Goal: Information Seeking & Learning: Learn about a topic

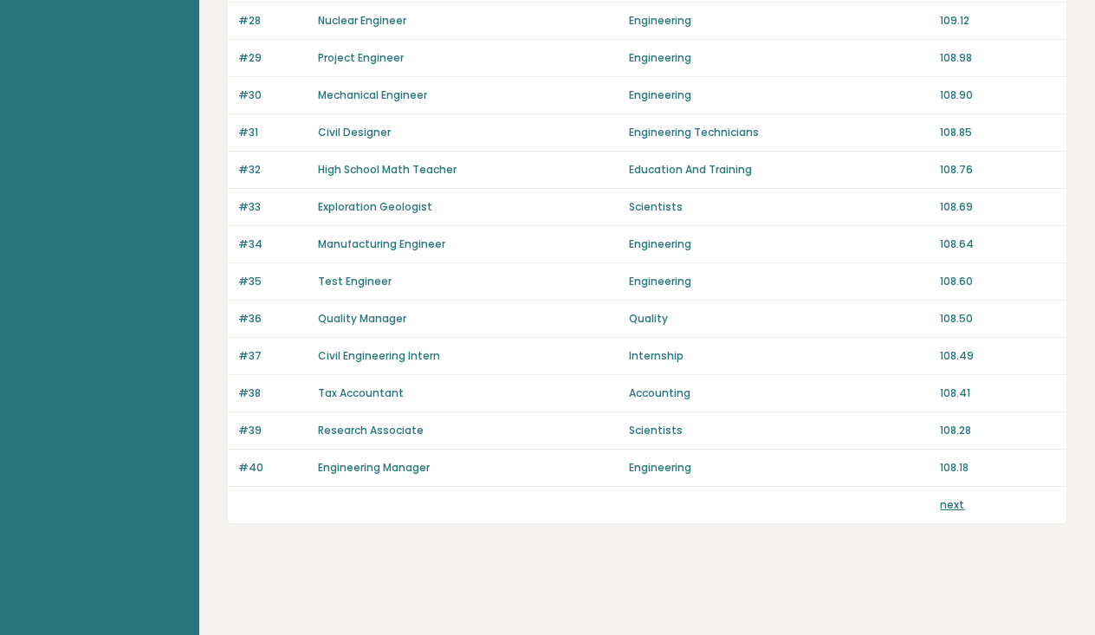
scroll to position [1220, 0]
click at [956, 508] on link "next" at bounding box center [952, 504] width 24 height 15
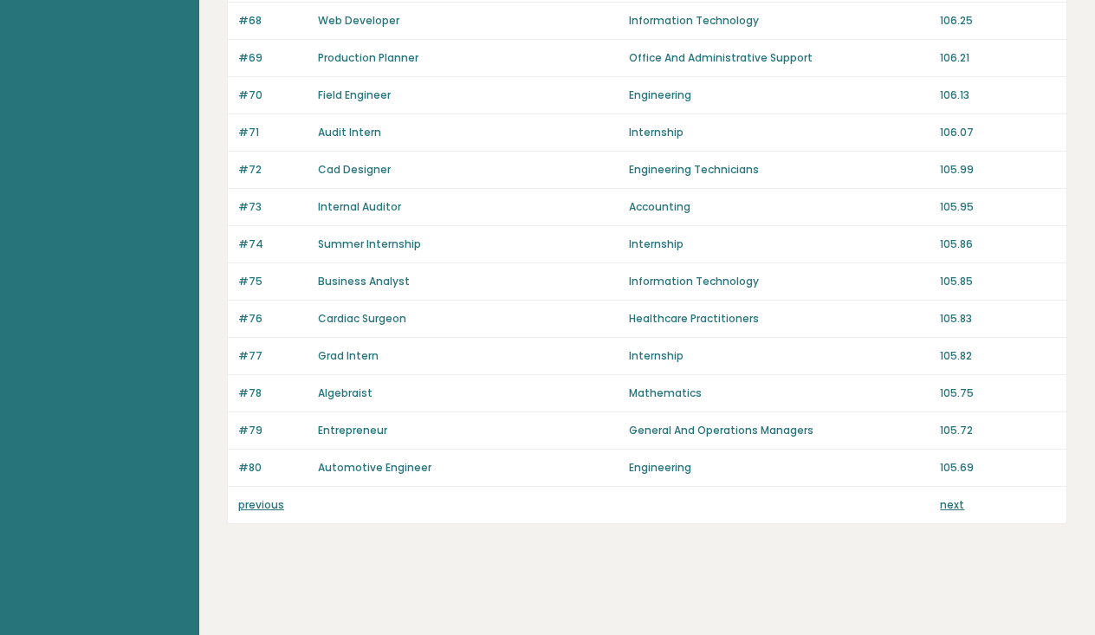
scroll to position [1220, 0]
click at [956, 502] on link "next" at bounding box center [952, 504] width 24 height 15
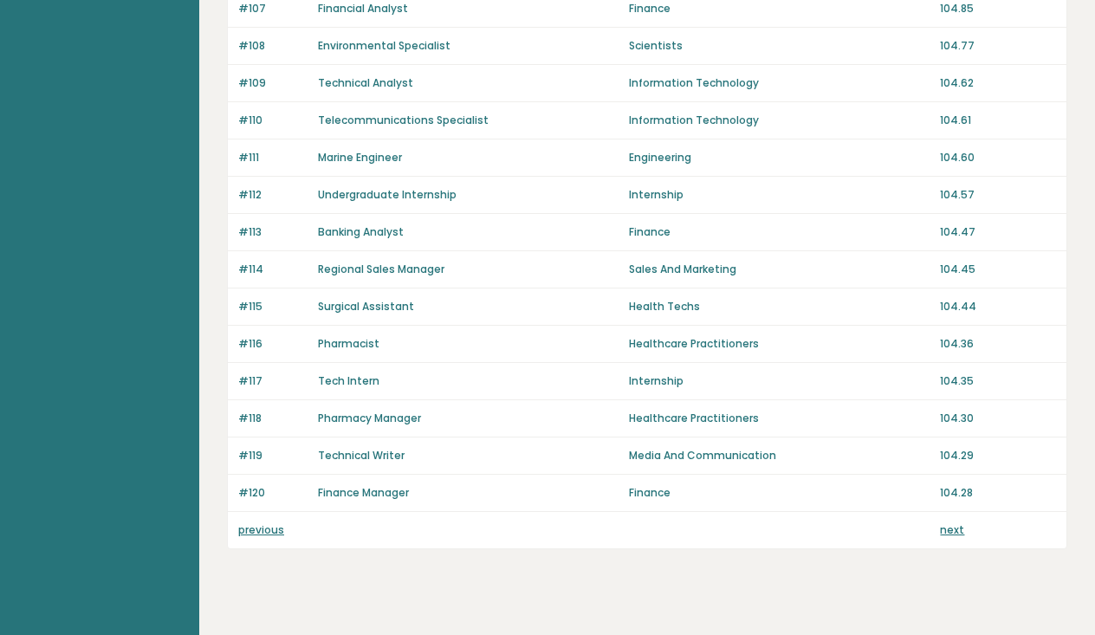
scroll to position [1190, 0]
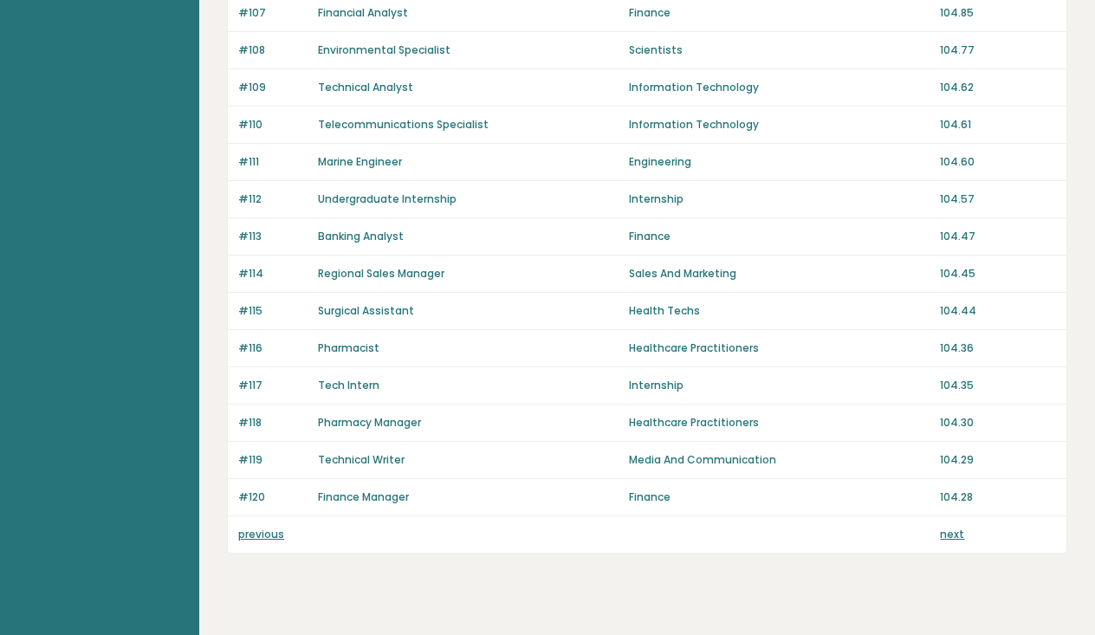
click at [956, 534] on link "next" at bounding box center [952, 534] width 24 height 15
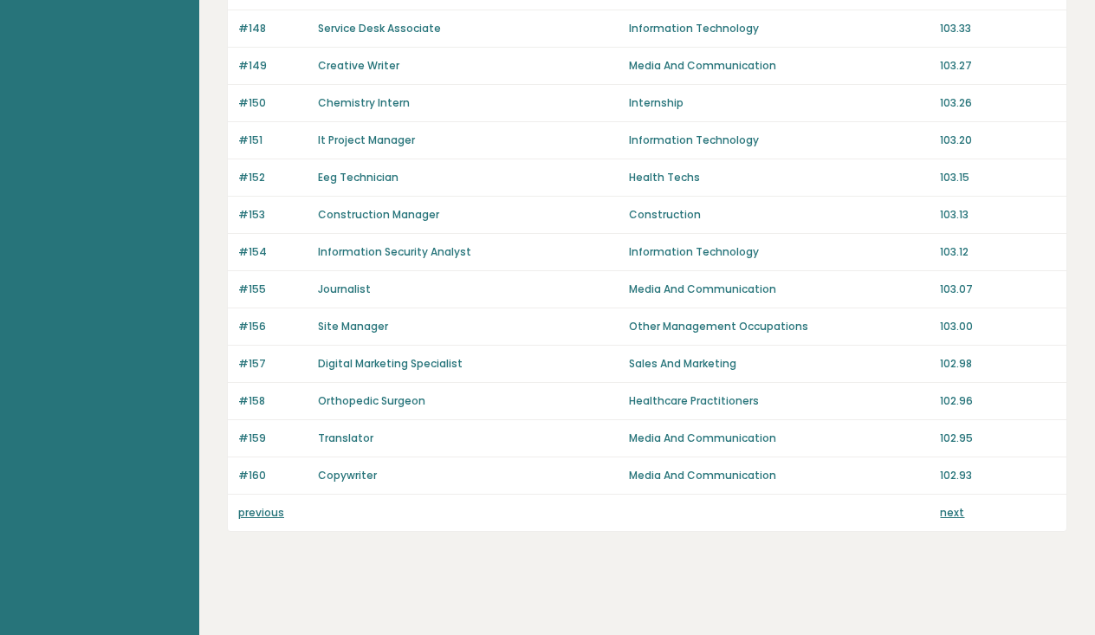
scroll to position [1216, 0]
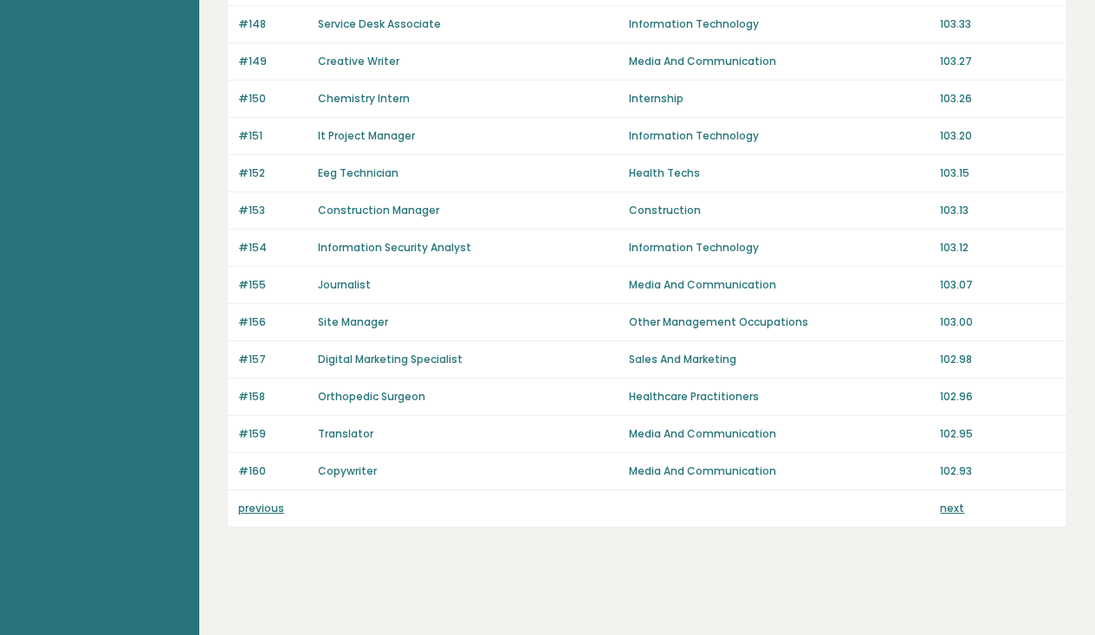
click at [957, 502] on link "next" at bounding box center [952, 508] width 24 height 15
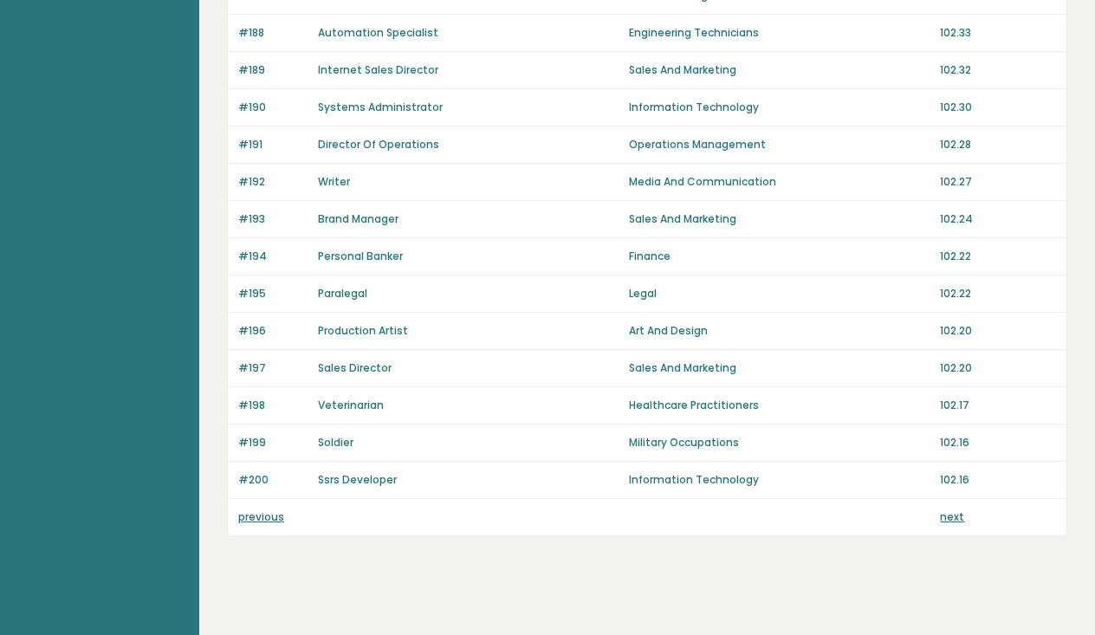
scroll to position [1209, 0]
click at [954, 513] on link "next" at bounding box center [952, 515] width 24 height 15
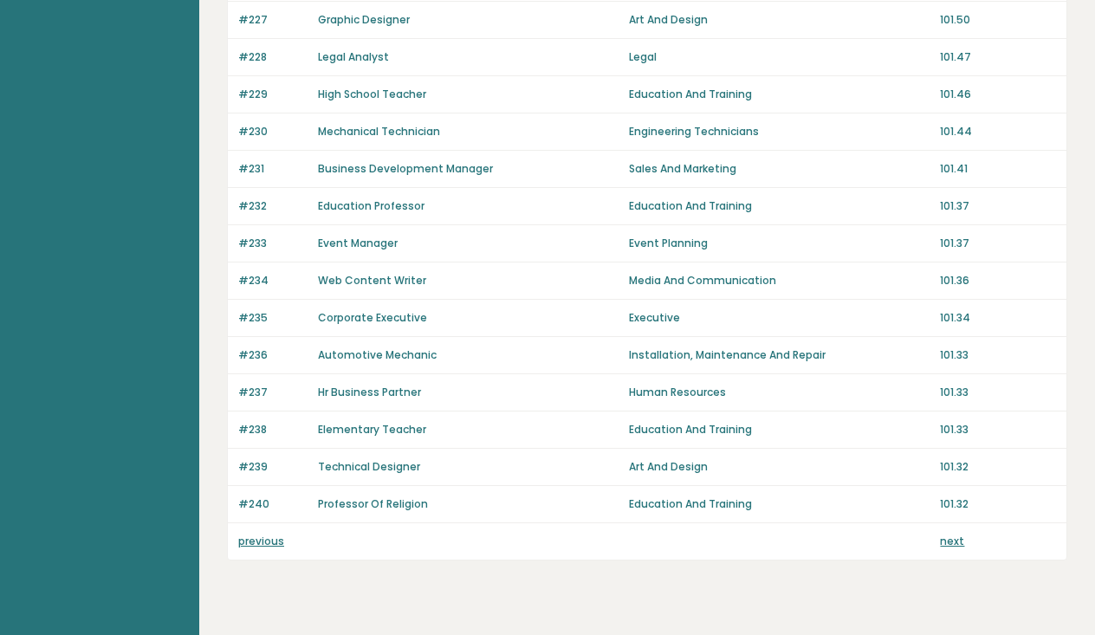
scroll to position [1184, 0]
click at [955, 534] on link "next" at bounding box center [952, 540] width 24 height 15
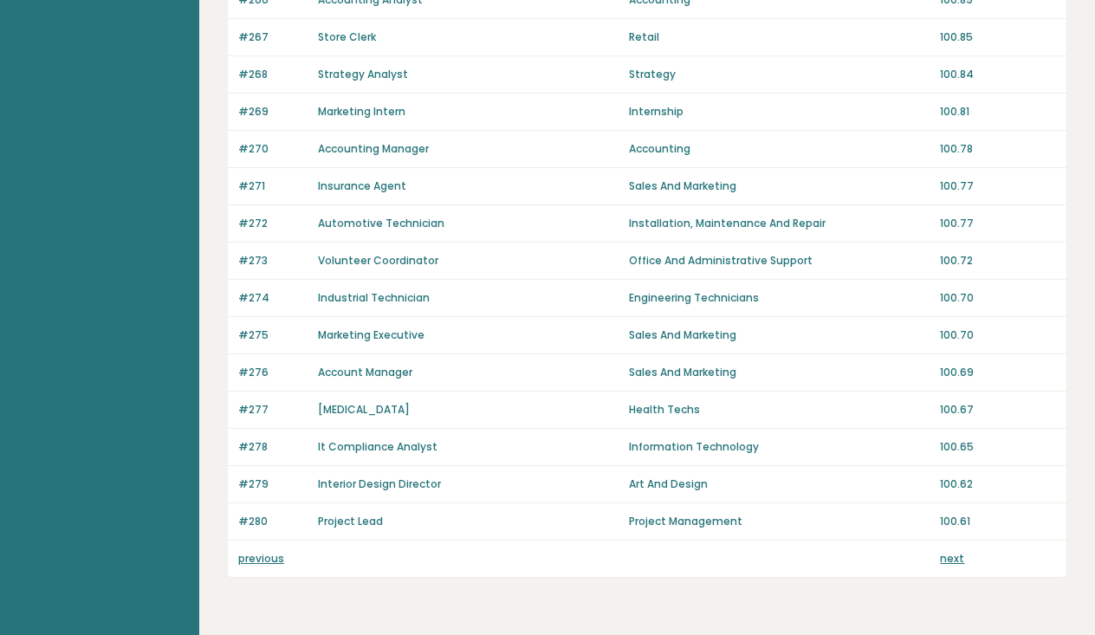
scroll to position [1170, 0]
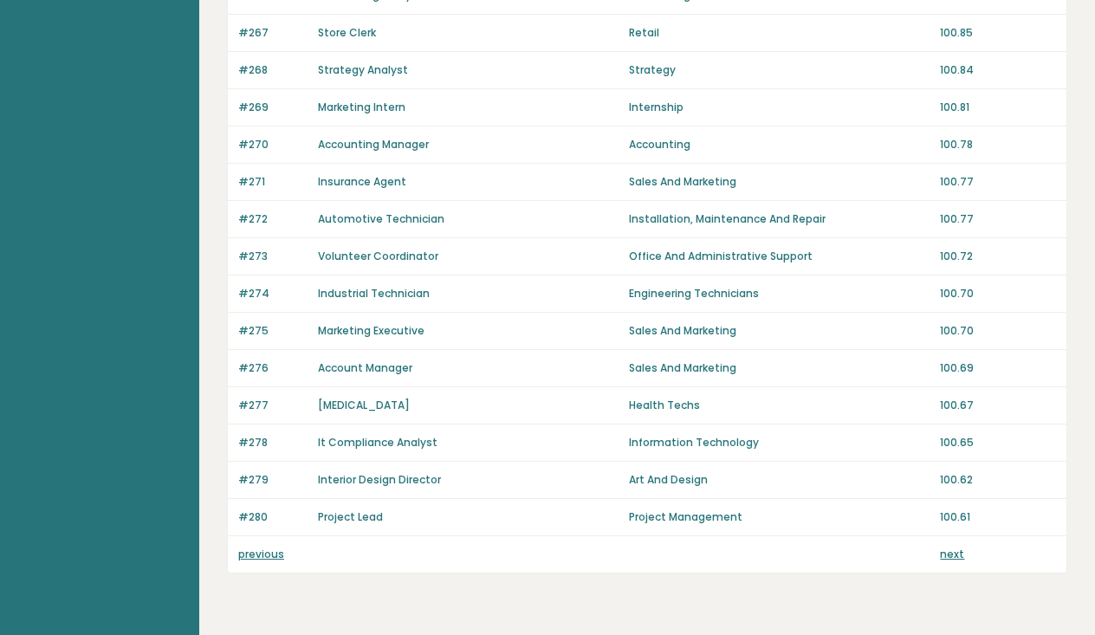
click at [955, 557] on link "next" at bounding box center [952, 554] width 24 height 15
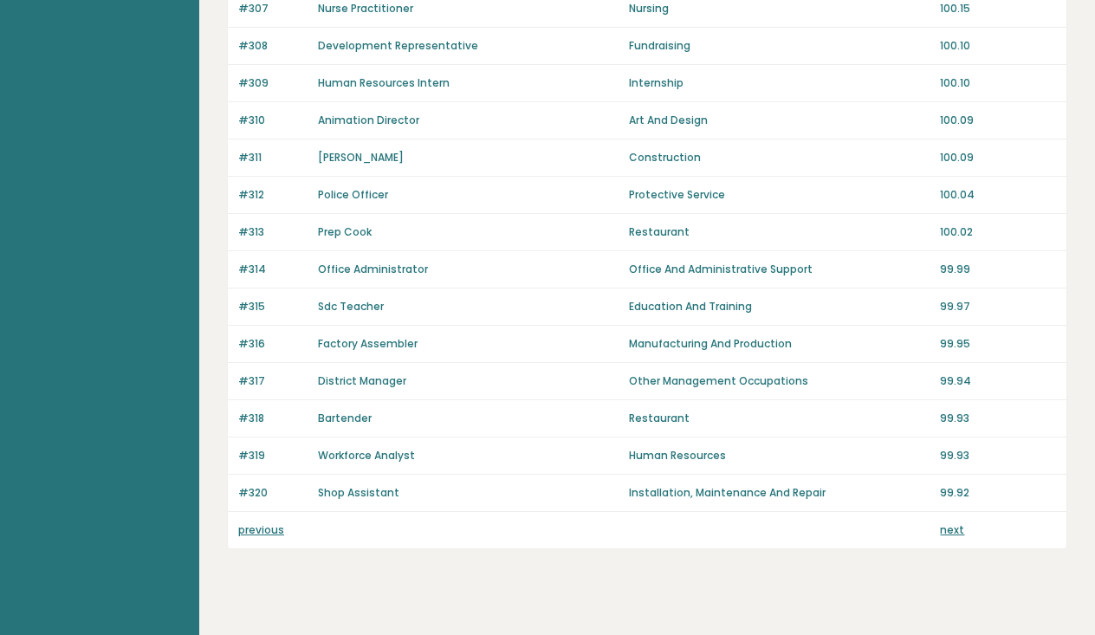
scroll to position [1201, 0]
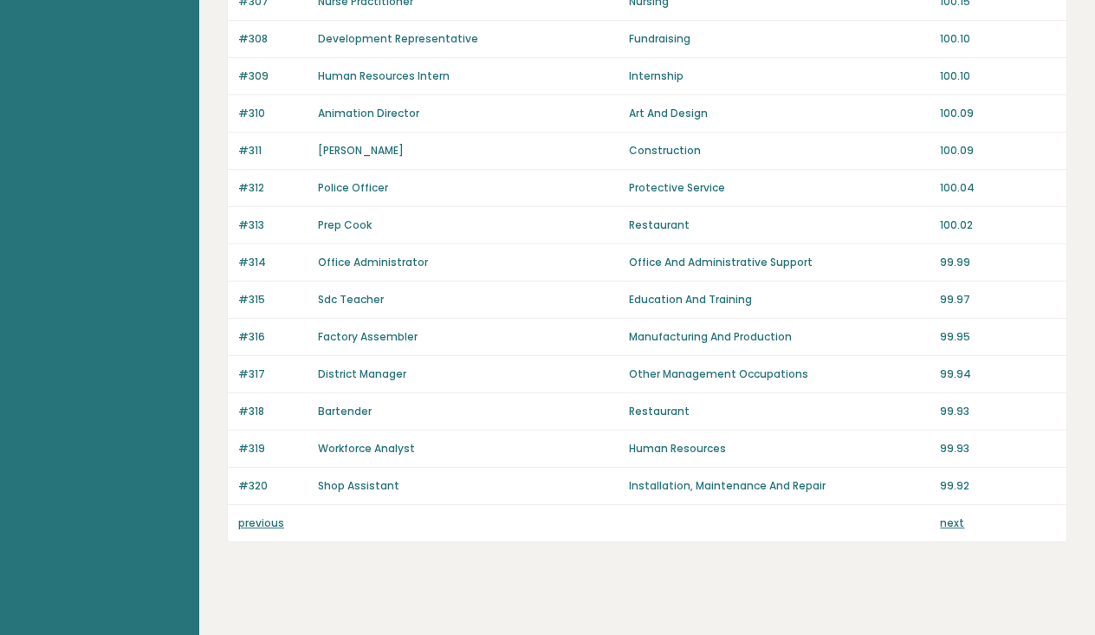
click at [948, 521] on link "next" at bounding box center [952, 522] width 24 height 15
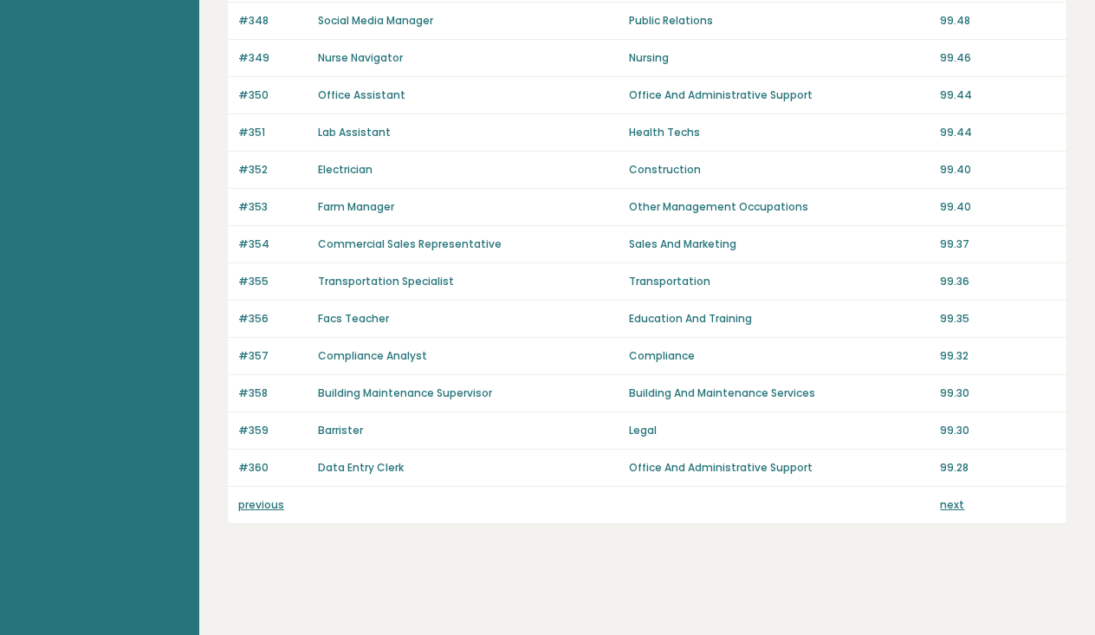
scroll to position [1220, 0]
click at [955, 507] on link "next" at bounding box center [952, 504] width 24 height 15
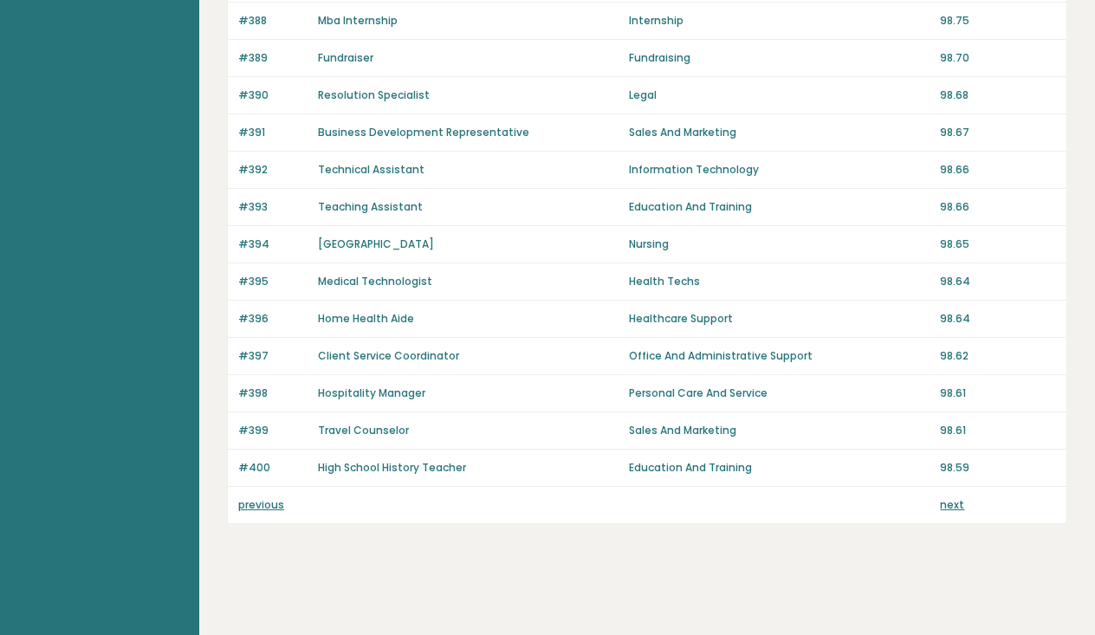
scroll to position [1220, 0]
click at [949, 504] on link "next" at bounding box center [952, 504] width 24 height 15
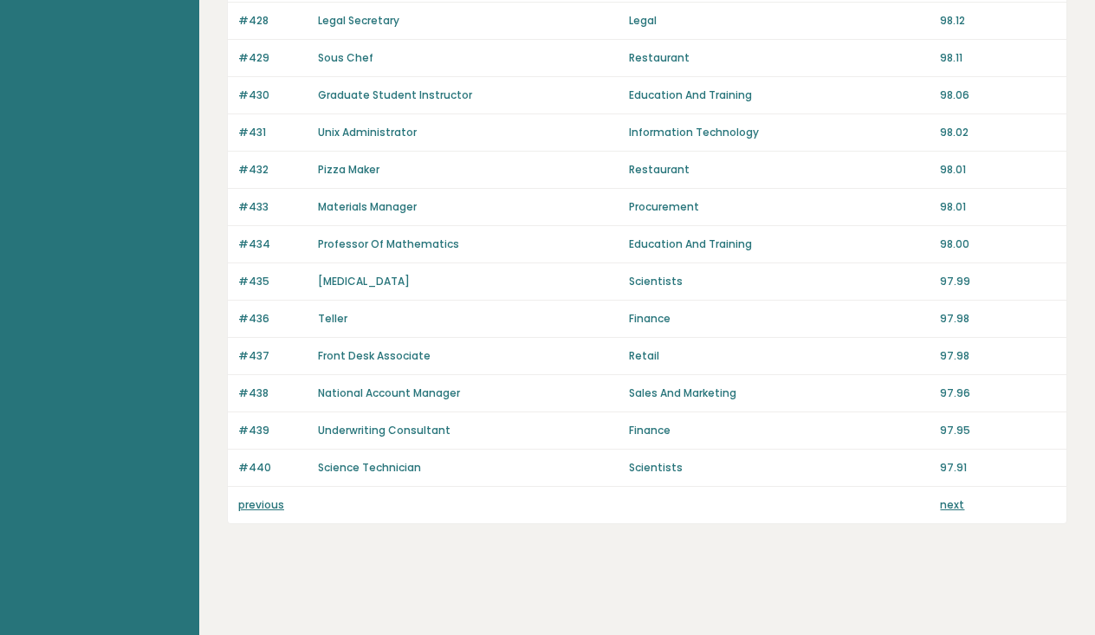
scroll to position [1220, 0]
click at [268, 506] on link "previous" at bounding box center [261, 504] width 46 height 15
